Goal: Task Accomplishment & Management: Manage account settings

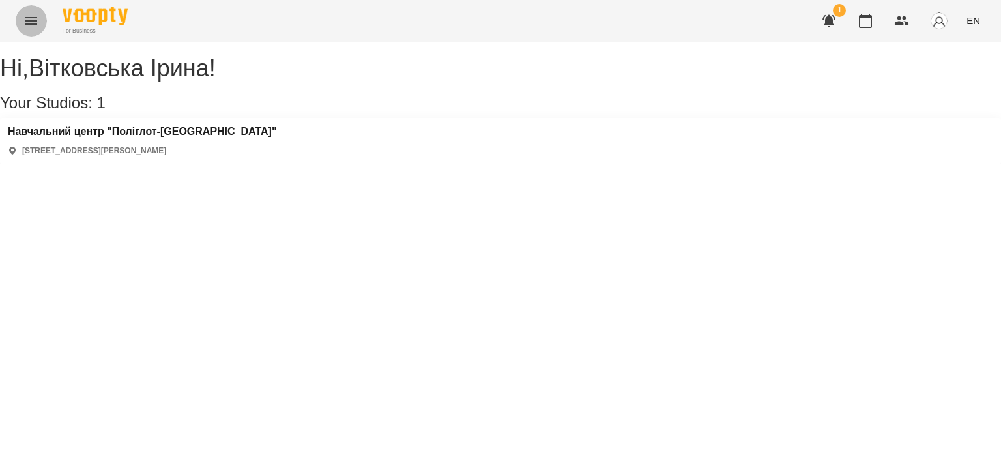
click at [29, 24] on icon "Menu" at bounding box center [31, 21] width 12 height 8
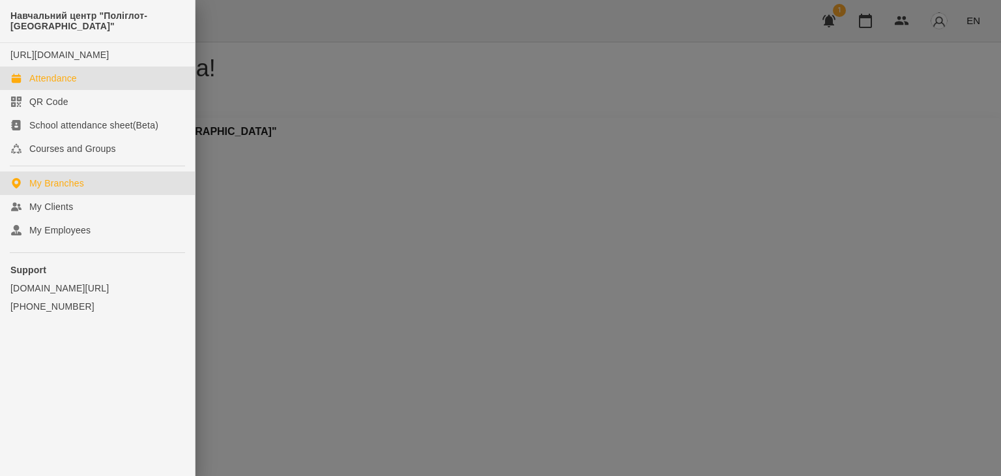
click at [38, 82] on link "Attendance" at bounding box center [97, 77] width 195 height 23
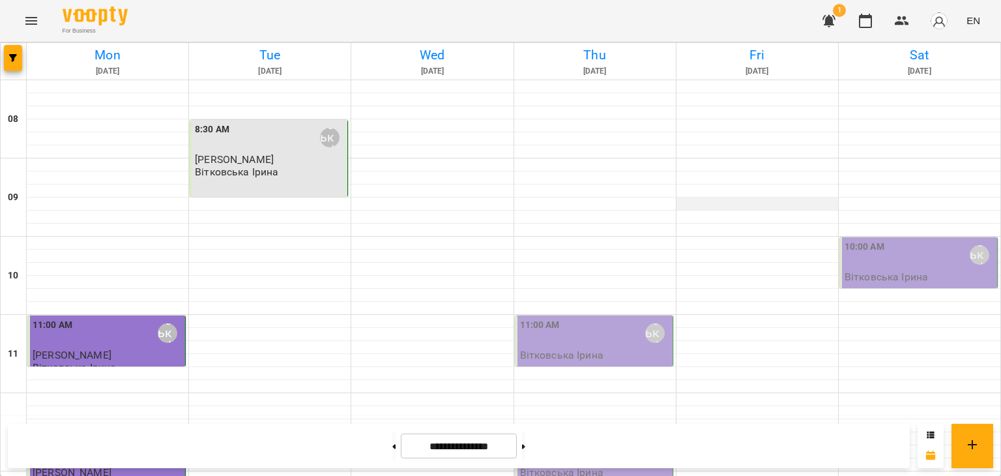
scroll to position [195, 0]
click at [645, 323] on div "Вітковська Ірина" at bounding box center [655, 333] width 20 height 20
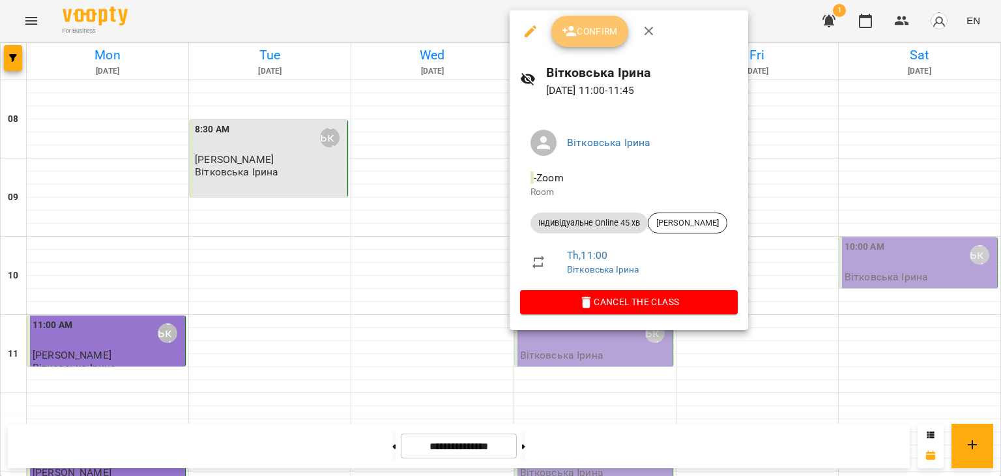
click at [586, 35] on span "Confirm" at bounding box center [590, 31] width 56 height 16
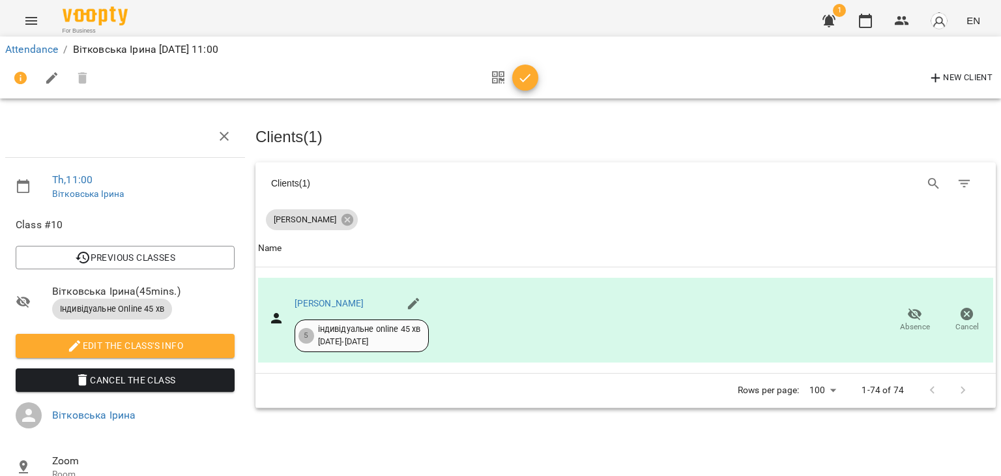
click at [526, 80] on icon "button" at bounding box center [525, 78] width 16 height 16
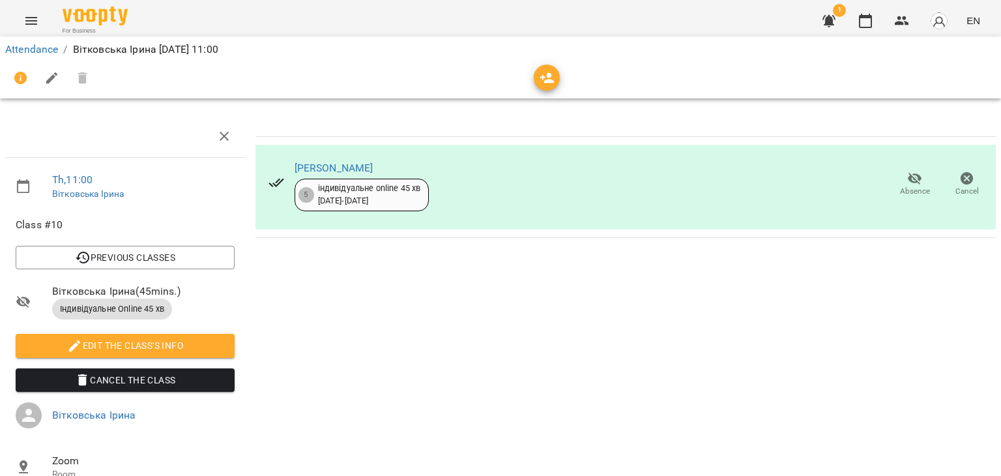
click at [27, 20] on icon "Menu" at bounding box center [31, 21] width 16 height 16
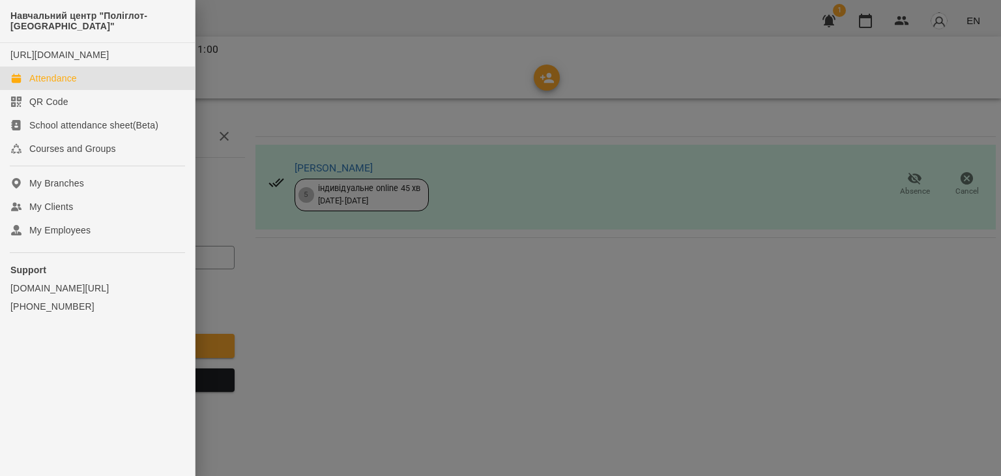
click at [50, 85] on div "Attendance" at bounding box center [53, 78] width 48 height 13
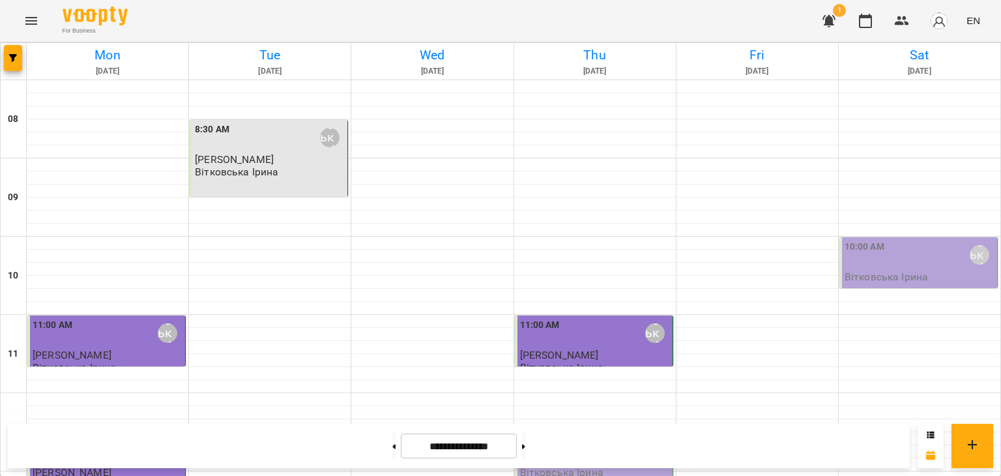
scroll to position [326, 0]
click at [645, 440] on div "Вітковська Ірина" at bounding box center [655, 450] width 20 height 20
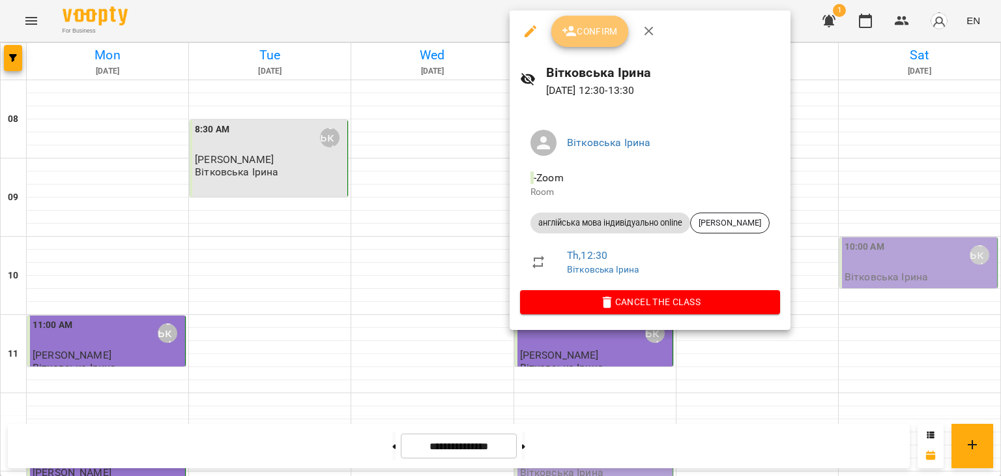
click at [587, 30] on span "Confirm" at bounding box center [590, 31] width 56 height 16
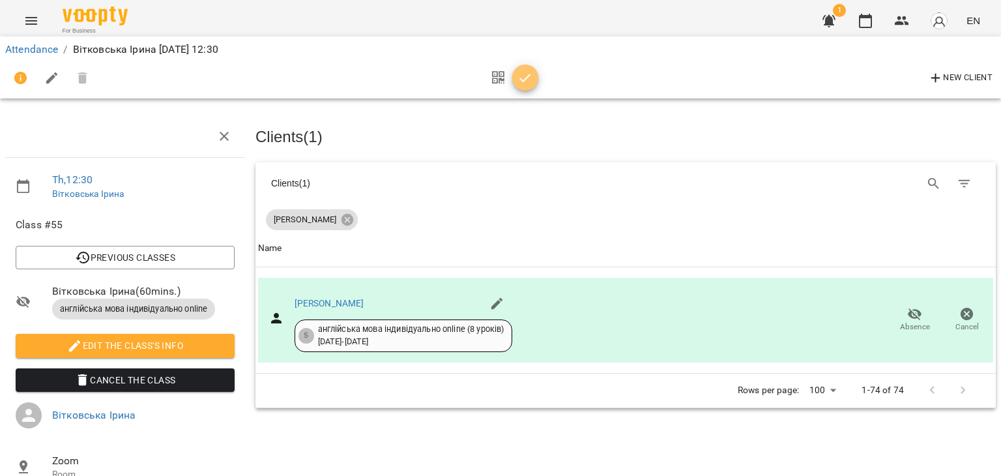
click at [529, 72] on icon "button" at bounding box center [525, 78] width 16 height 16
